Goal: Information Seeking & Learning: Learn about a topic

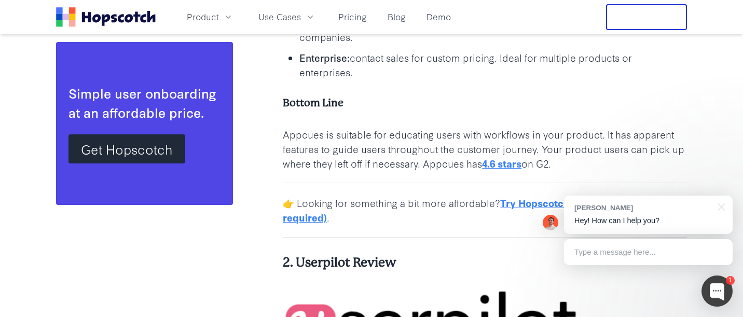
scroll to position [4515, 0]
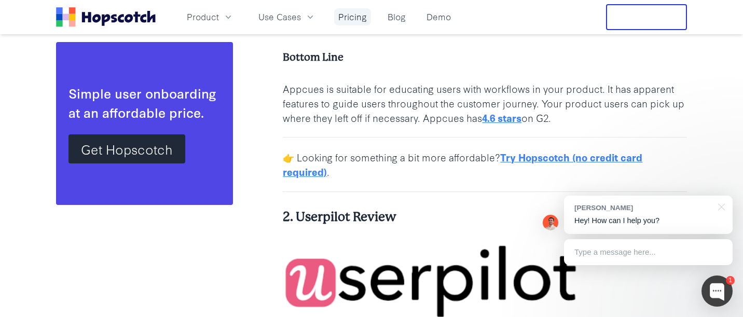
click at [359, 20] on link "Pricing" at bounding box center [352, 16] width 37 height 17
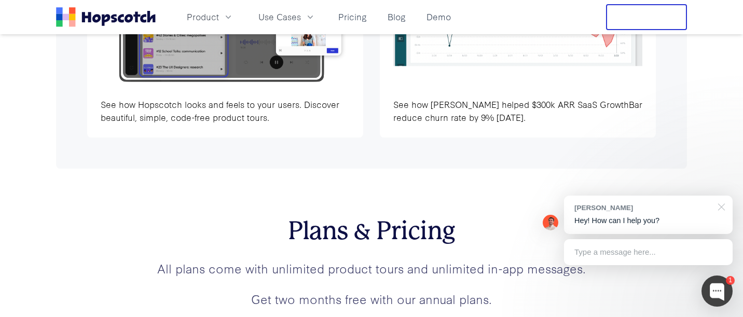
scroll to position [3392, 0]
click at [725, 206] on div at bounding box center [720, 206] width 26 height 21
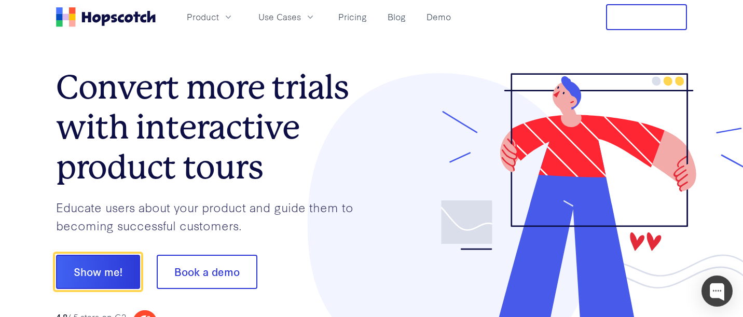
scroll to position [0, 0]
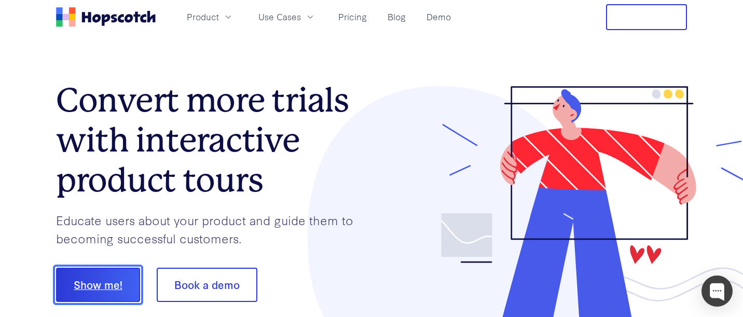
click at [112, 283] on button "Show me!" at bounding box center [98, 285] width 84 height 34
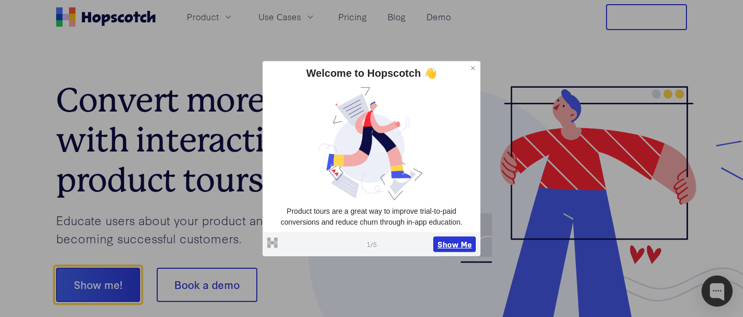
click at [448, 245] on button "Show Me" at bounding box center [455, 245] width 43 height 16
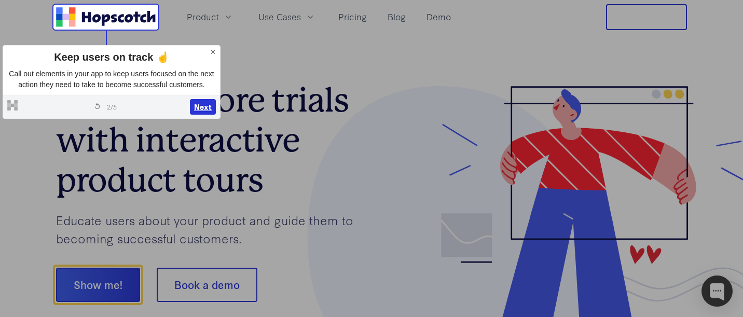
click at [198, 115] on button "Next" at bounding box center [203, 107] width 26 height 16
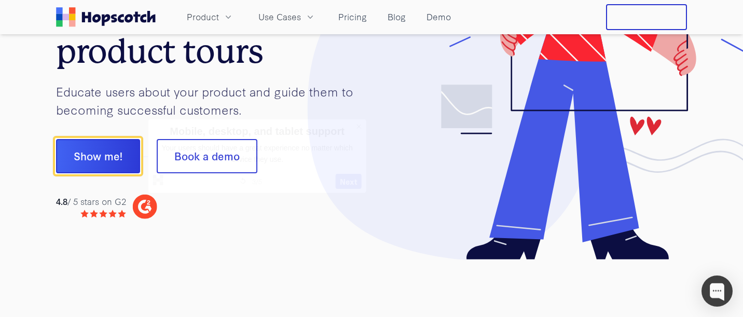
scroll to position [129, 0]
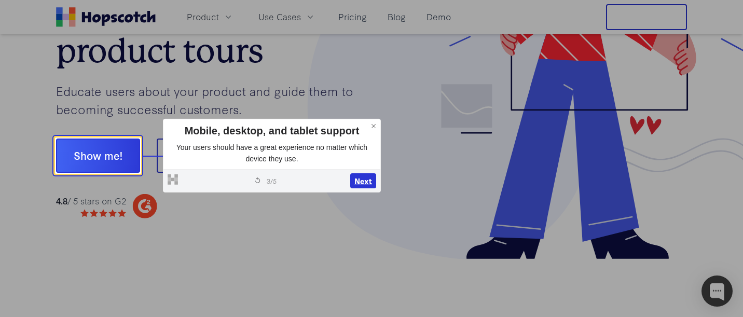
click at [365, 181] on button "Next" at bounding box center [363, 181] width 26 height 16
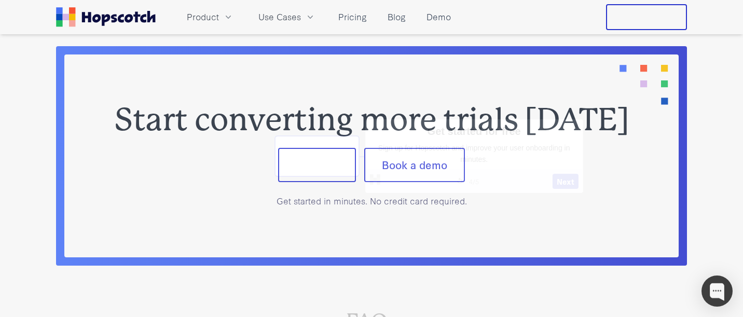
scroll to position [4167, 0]
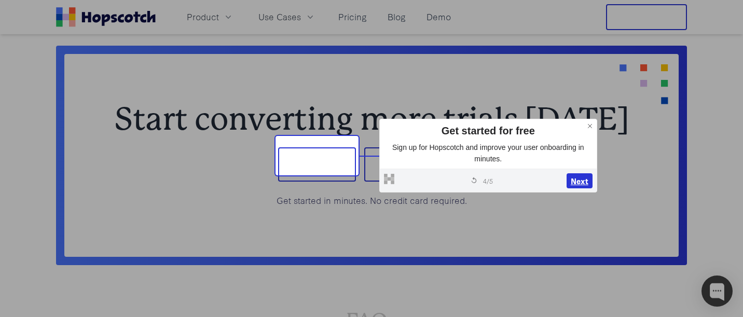
click at [579, 177] on button "Next" at bounding box center [580, 181] width 26 height 16
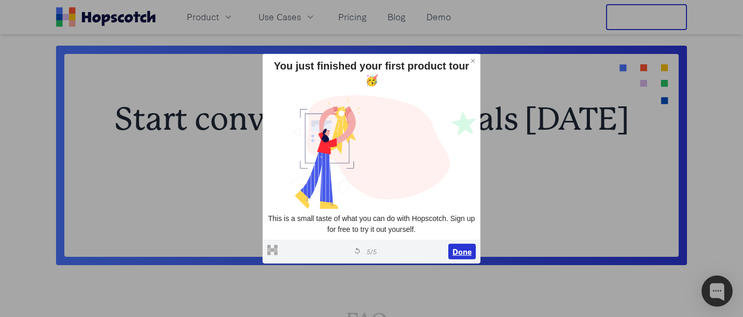
click at [455, 244] on button "Done" at bounding box center [463, 252] width 28 height 16
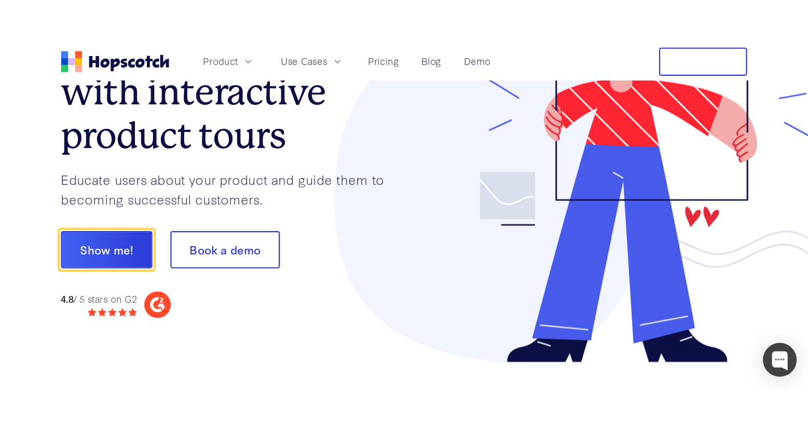
scroll to position [0, 0]
